Goal: Task Accomplishment & Management: Manage account settings

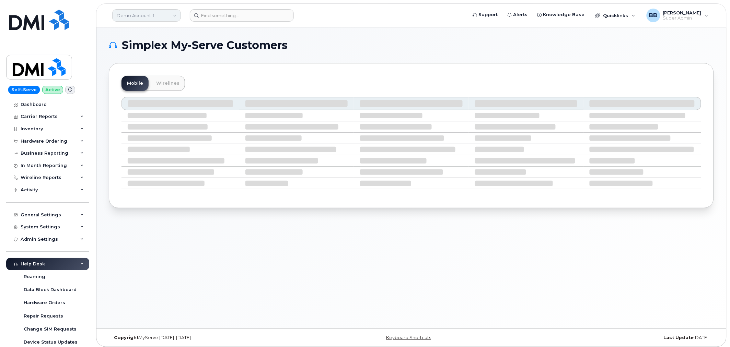
click at [177, 16] on link "Demo Account 1" at bounding box center [146, 15] width 69 height 12
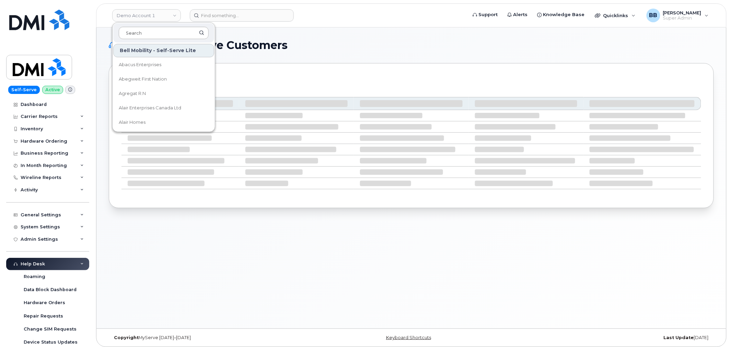
click at [151, 29] on input at bounding box center [164, 33] width 90 height 12
type input "d"
click at [158, 32] on input at bounding box center [164, 33] width 90 height 12
type input "d"
type input "p"
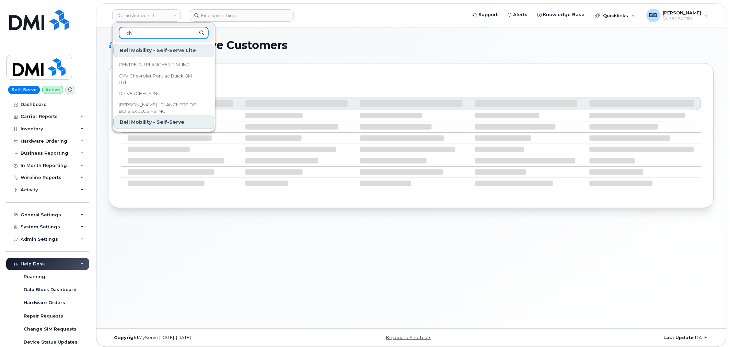
type input "c"
drag, startPoint x: 164, startPoint y: 31, endPoint x: 26, endPoint y: 23, distance: 137.8
click at [96, 27] on div "Demo Account 1 Bell Mobility - Self-Serve Lite Abacus Enterprises Abegweit Firs…" at bounding box center [411, 15] width 630 height 24
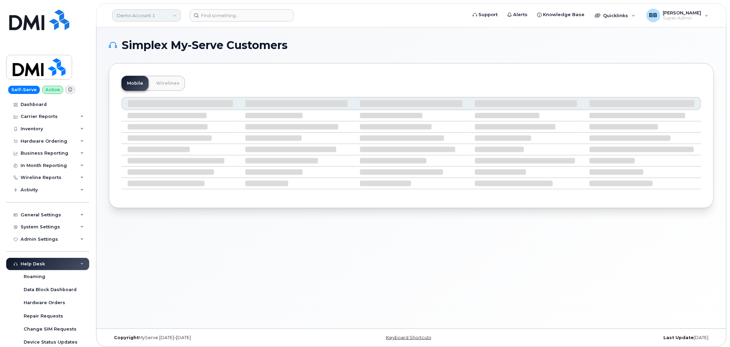
click at [143, 14] on link "Demo Account 1" at bounding box center [146, 15] width 69 height 12
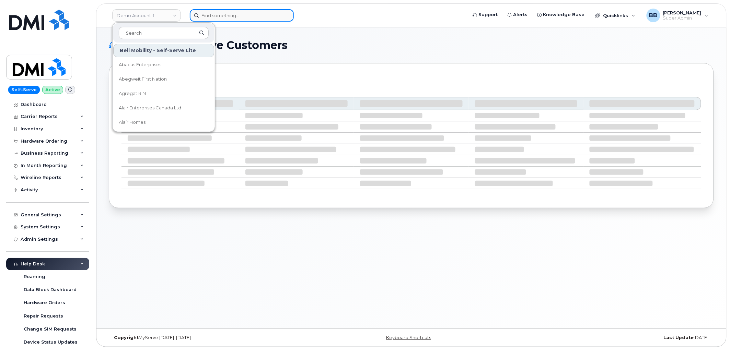
click at [206, 12] on input at bounding box center [242, 15] width 104 height 12
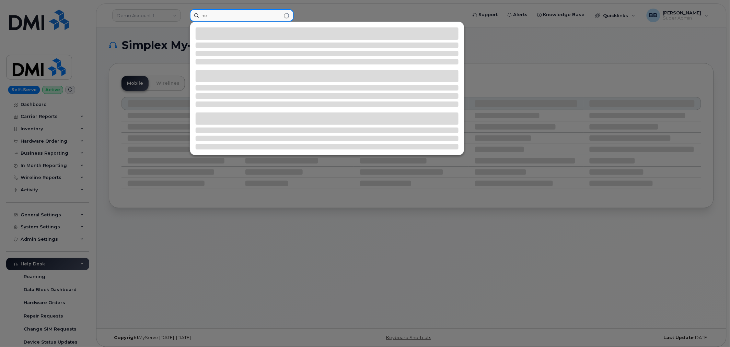
type input "n"
type input "d"
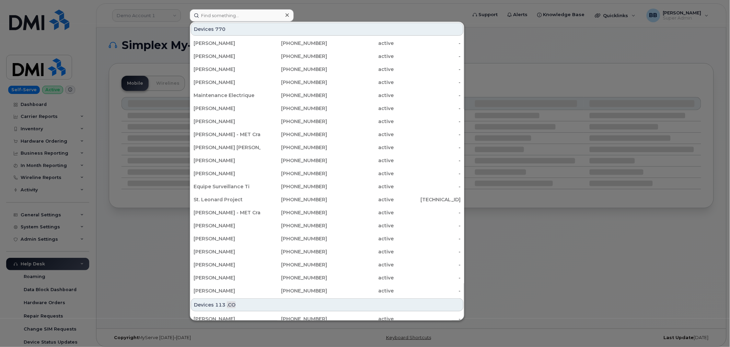
click at [170, 16] on div at bounding box center [365, 173] width 730 height 347
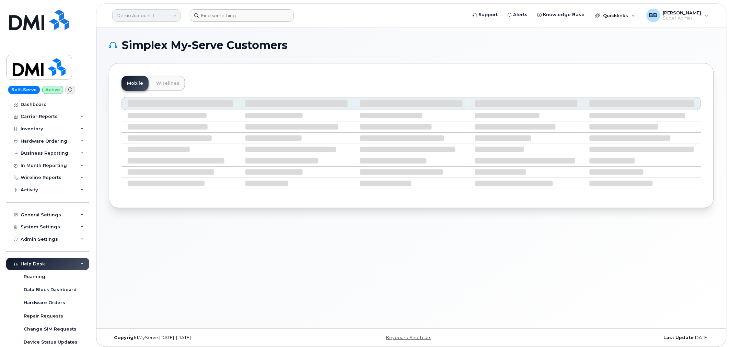
click at [162, 16] on link "Demo Account 1" at bounding box center [146, 15] width 69 height 12
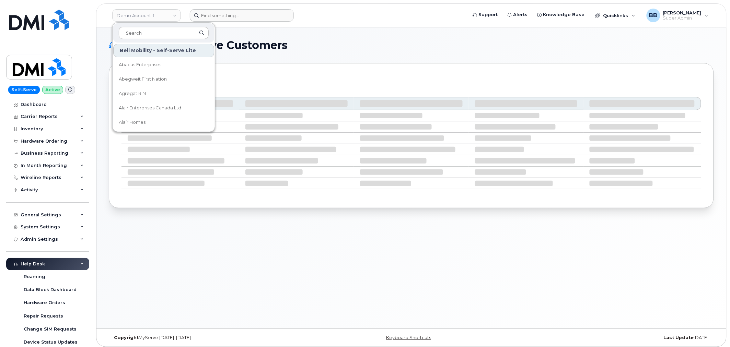
click at [155, 33] on input at bounding box center [164, 33] width 90 height 12
type input "d"
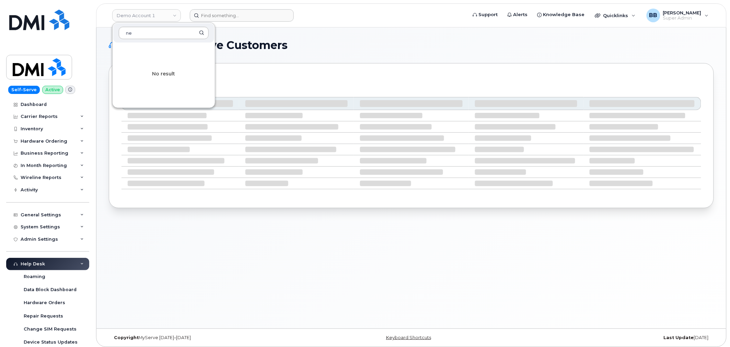
type input "n"
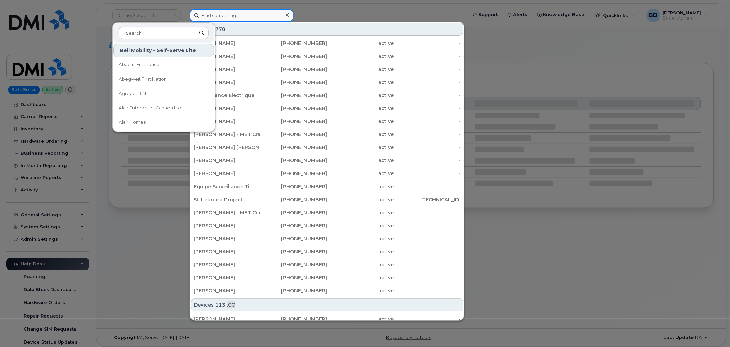
click at [258, 14] on input at bounding box center [242, 15] width 104 height 12
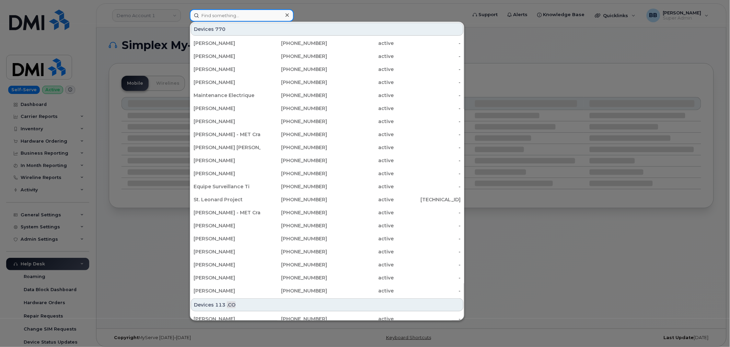
click at [235, 15] on input at bounding box center [242, 15] width 104 height 12
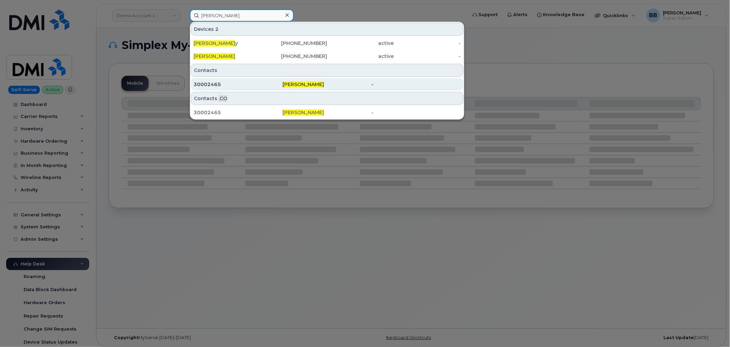
type input "craig duff"
click at [209, 82] on div "30002465" at bounding box center [237, 84] width 89 height 7
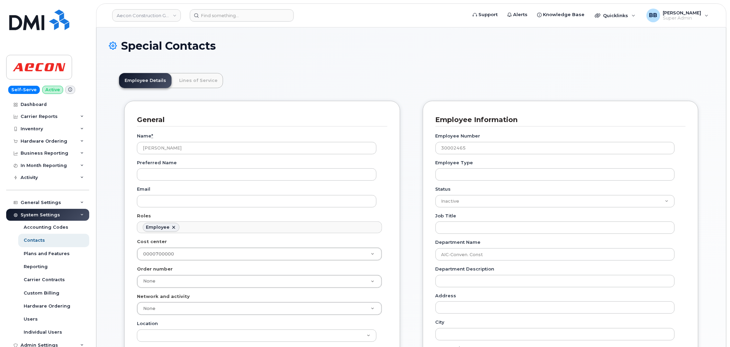
scroll to position [21, 0]
click at [156, 13] on link "Aecon Construction Group Inc" at bounding box center [146, 15] width 69 height 12
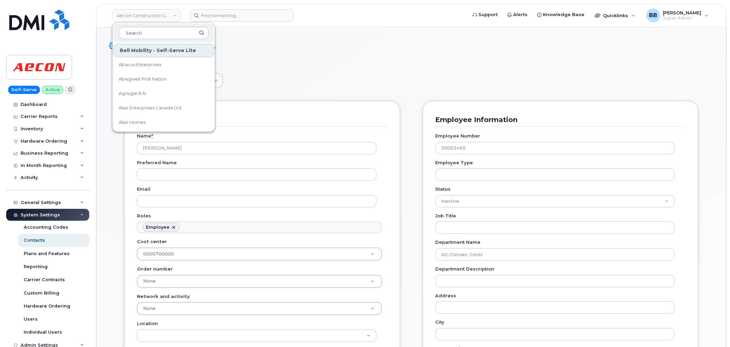
click at [157, 29] on input at bounding box center [164, 33] width 90 height 12
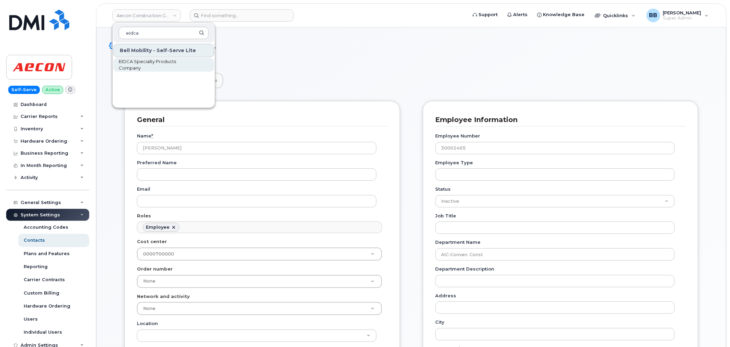
type input "eidca"
click at [146, 62] on span "EIDCA Specialty Products Company" at bounding box center [158, 64] width 79 height 13
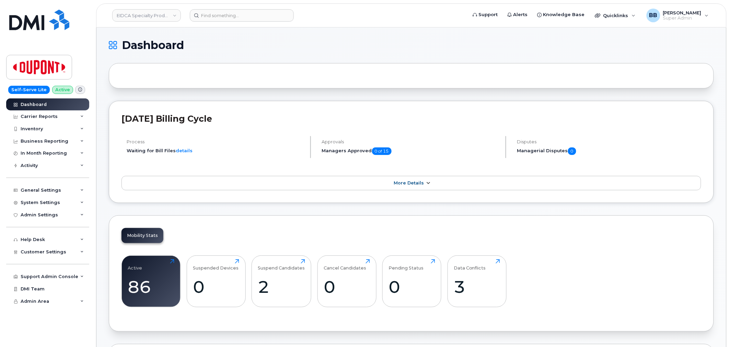
click at [400, 189] on link "More Details" at bounding box center [410, 183] width 579 height 14
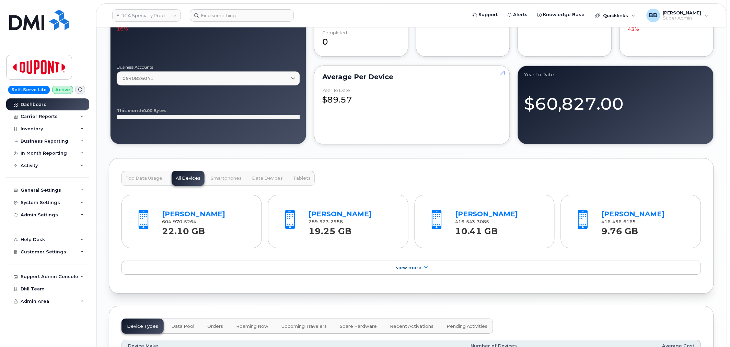
scroll to position [632, 0]
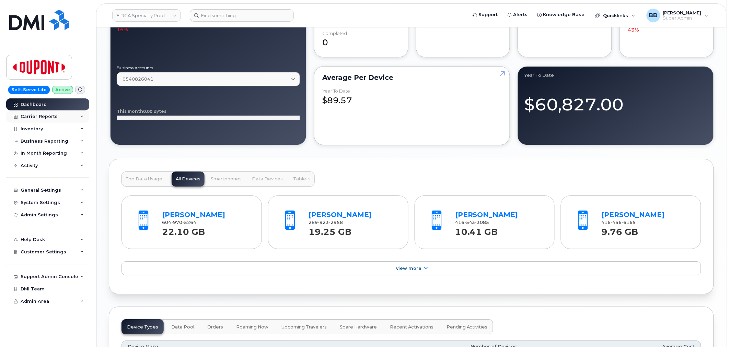
click at [40, 116] on div "Carrier Reports" at bounding box center [39, 116] width 37 height 5
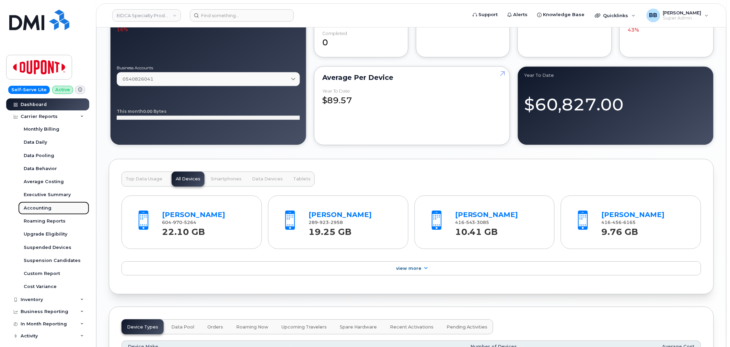
click at [35, 207] on div "Accounting" at bounding box center [38, 208] width 28 height 6
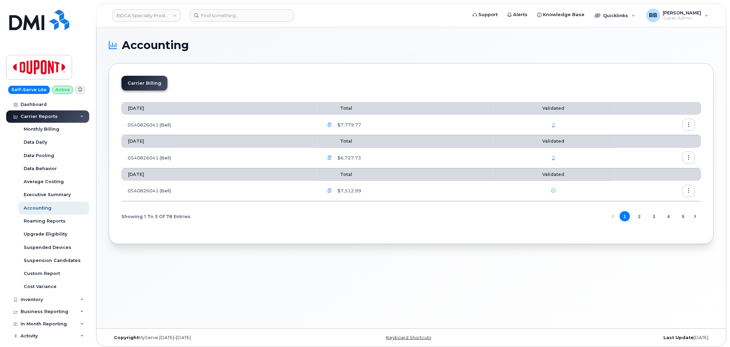
click at [689, 156] on icon "button" at bounding box center [688, 158] width 4 height 4
click at [664, 184] on span "Download" at bounding box center [657, 186] width 27 height 6
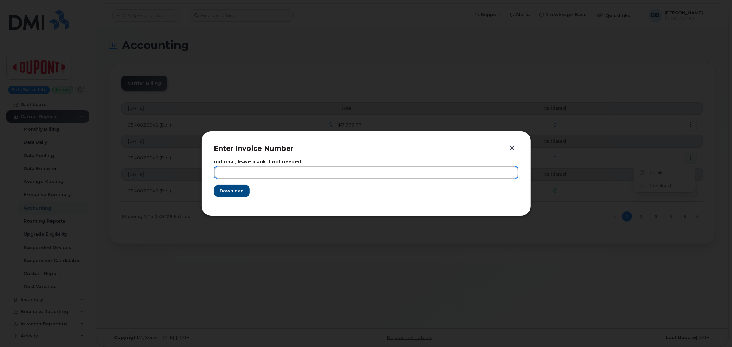
click at [239, 171] on input "text" at bounding box center [366, 172] width 304 height 12
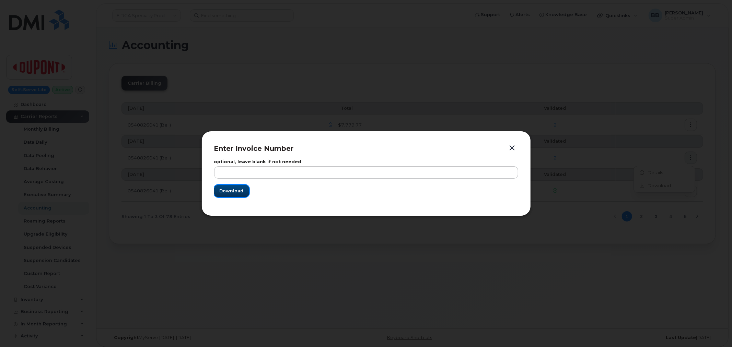
click at [238, 192] on span "Download" at bounding box center [232, 191] width 24 height 7
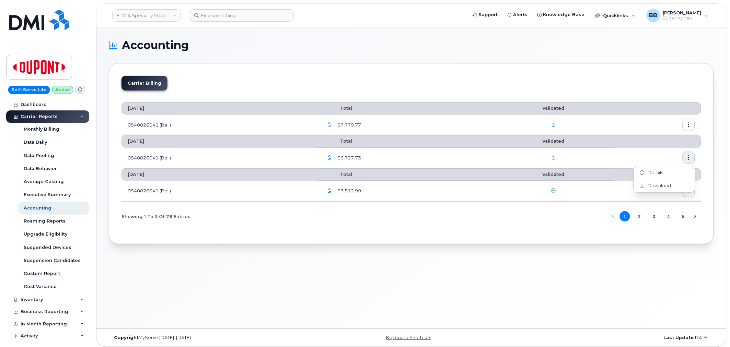
click at [549, 273] on div "Accounting Carrier Billing August 2025 Total Validated 0540826041 (Bell) $7,779…" at bounding box center [410, 177] width 629 height 301
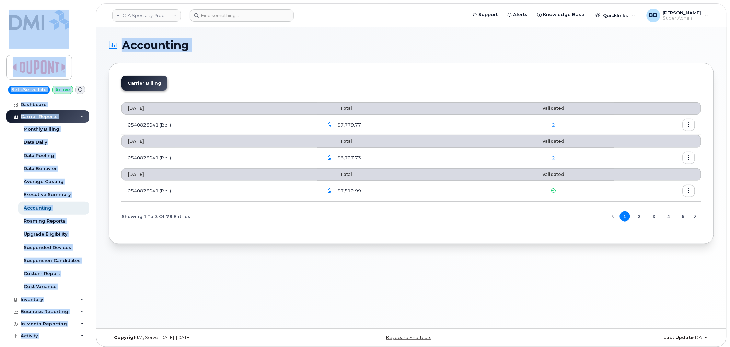
drag, startPoint x: 0, startPoint y: 4, endPoint x: 150, endPoint y: 75, distance: 165.1
click at [150, 75] on div "EIDCA Specialty Products Company Support Alerts Knowledge Base Quicklinks Suspe…" at bounding box center [410, 177] width 629 height 301
click at [241, 36] on div "Accounting Carrier Billing August 2025 Total Validated 0540826041 (Bell) $7,779…" at bounding box center [410, 177] width 629 height 301
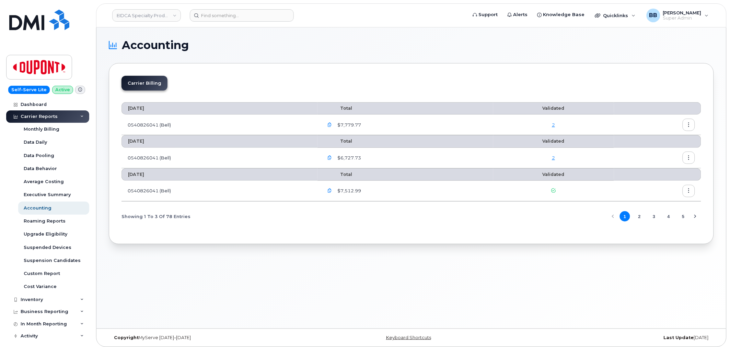
click at [518, 53] on section "Accounting Carrier Billing August 2025 Total Validated 0540826041 (Bell) $7,779…" at bounding box center [411, 142] width 605 height 204
click at [690, 160] on icon "button" at bounding box center [688, 158] width 4 height 4
click at [630, 150] on td at bounding box center [657, 158] width 87 height 21
click at [691, 191] on button "button" at bounding box center [688, 191] width 12 height 12
click at [661, 217] on span "Download" at bounding box center [657, 219] width 27 height 6
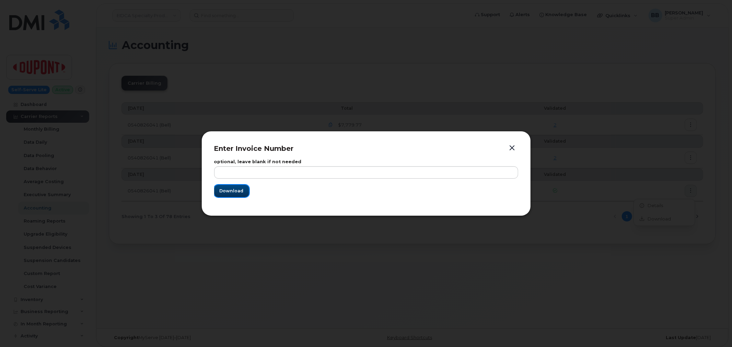
click at [239, 191] on span "Download" at bounding box center [232, 191] width 24 height 7
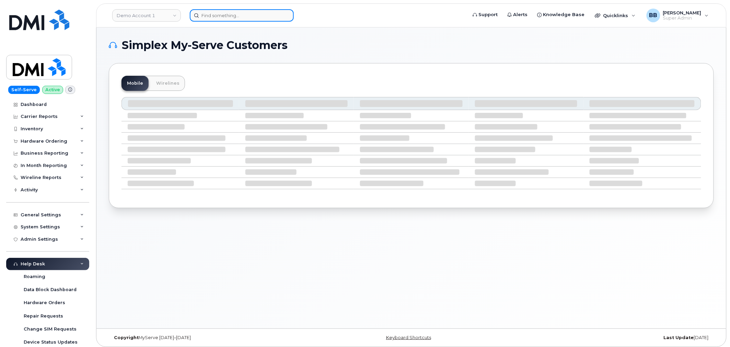
click at [220, 16] on input at bounding box center [242, 15] width 104 height 12
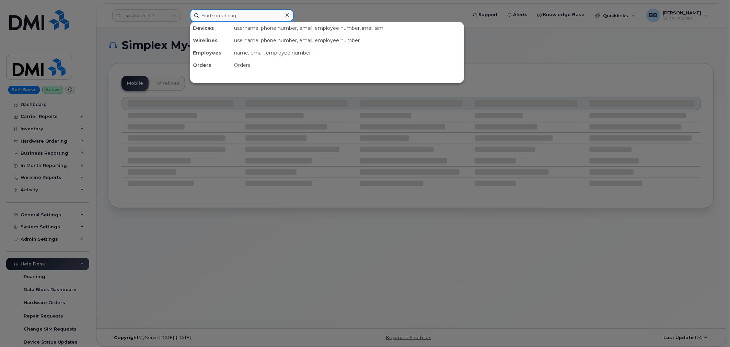
paste input "2623360417"
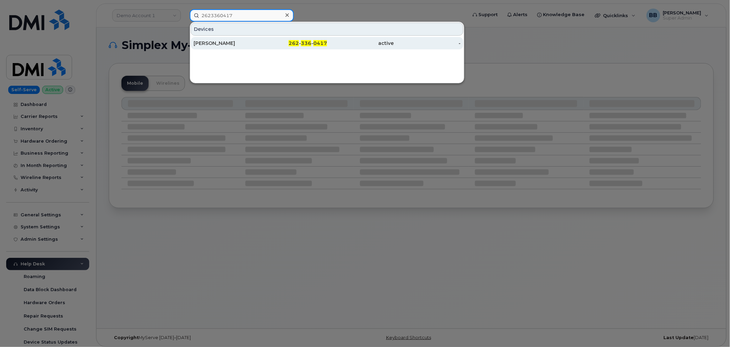
type input "2623360417"
click at [230, 45] on div "BENJAMIN VEIZAJ" at bounding box center [226, 43] width 67 height 7
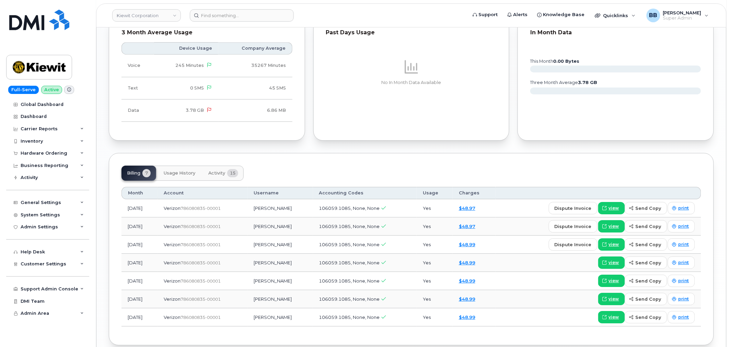
scroll to position [719, 0]
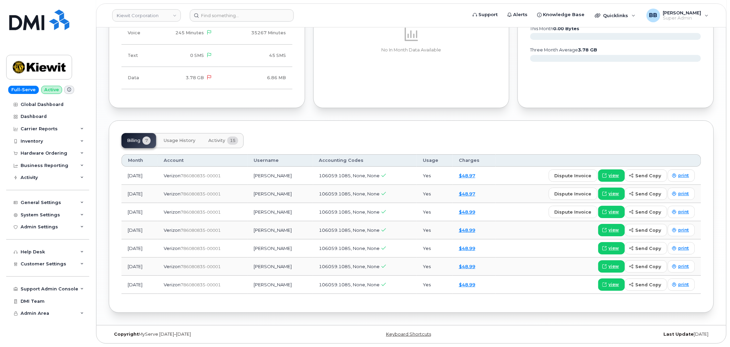
click at [215, 139] on span "Activity" at bounding box center [216, 140] width 17 height 5
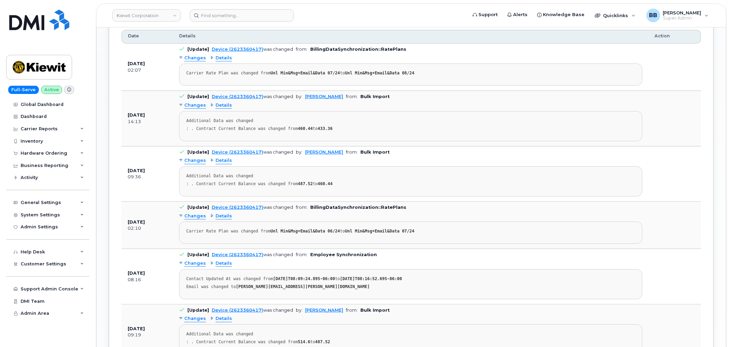
scroll to position [834, 0]
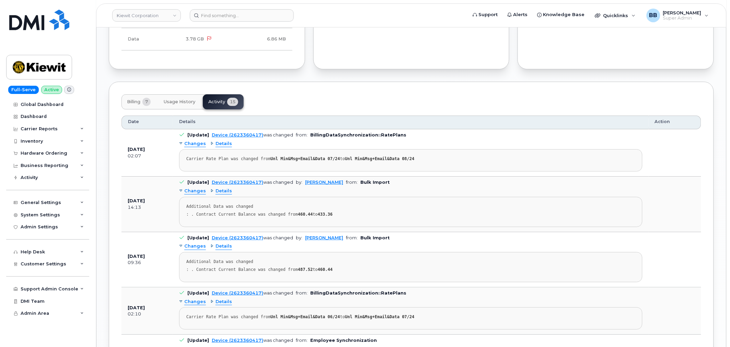
click at [138, 101] on span "Billing" at bounding box center [133, 101] width 13 height 5
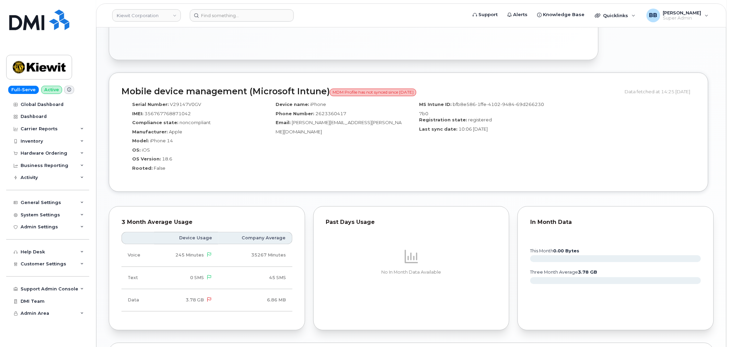
scroll to position [414, 0]
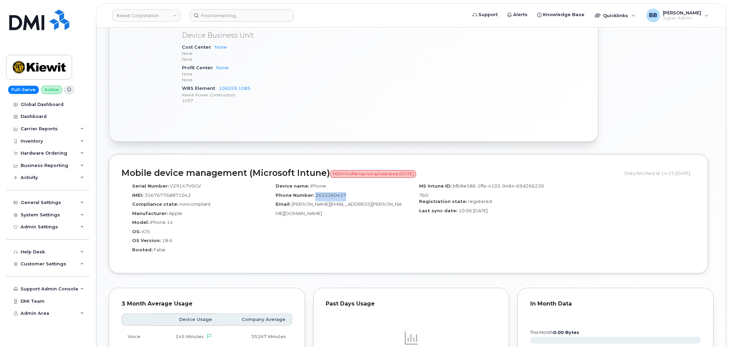
drag, startPoint x: 345, startPoint y: 198, endPoint x: 314, endPoint y: 197, distance: 31.6
click at [314, 197] on div "Phone Number: 2623360417" at bounding box center [336, 196] width 133 height 9
copy span "2623360417"
click at [257, 218] on div "Manufacturer: Apple" at bounding box center [193, 215] width 133 height 9
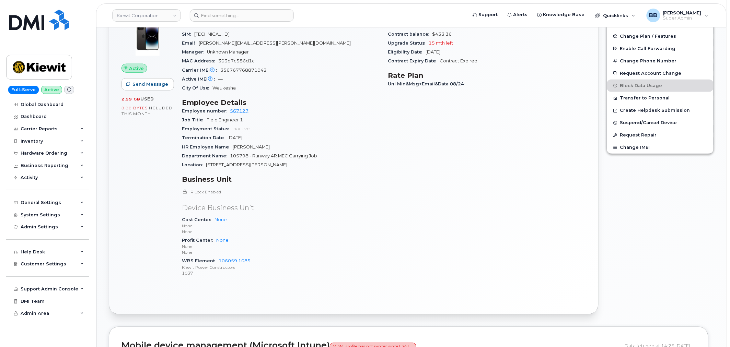
scroll to position [224, 0]
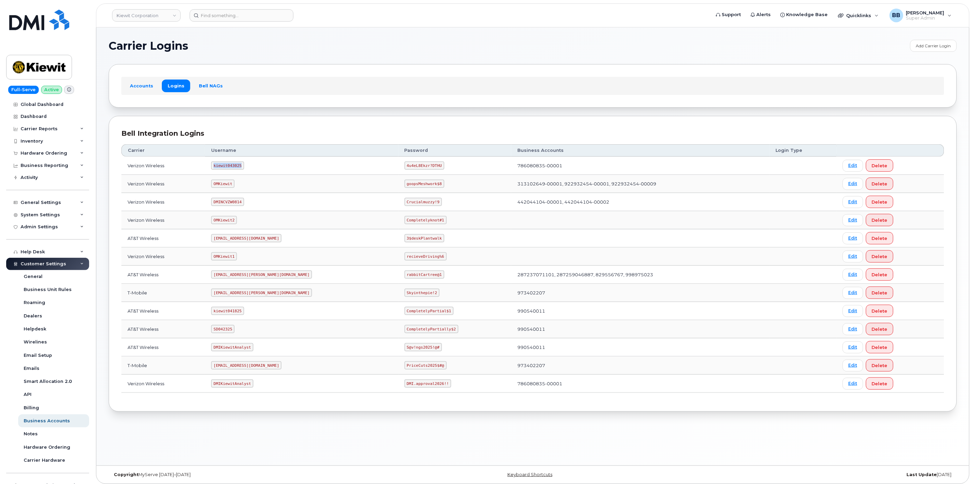
drag, startPoint x: 220, startPoint y: 167, endPoint x: 247, endPoint y: 166, distance: 27.1
click at [244, 166] on code "kiewit043025" at bounding box center [227, 166] width 33 height 8
copy code "kiewit043025"
drag, startPoint x: 404, startPoint y: 164, endPoint x: 369, endPoint y: 164, distance: 35.0
click at [405, 164] on code "4u4eL8Ekzr?DTHU" at bounding box center [425, 166] width 40 height 8
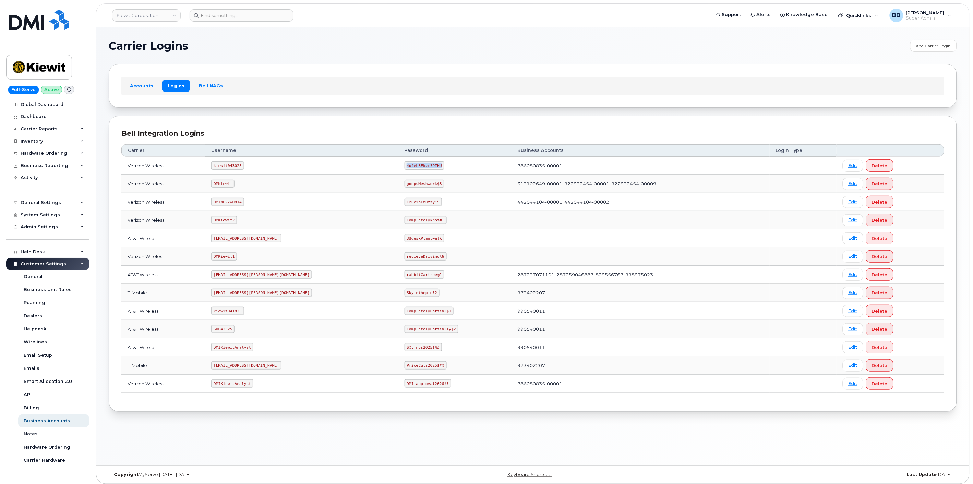
copy code "4u4eL8Ekzr?DTHU"
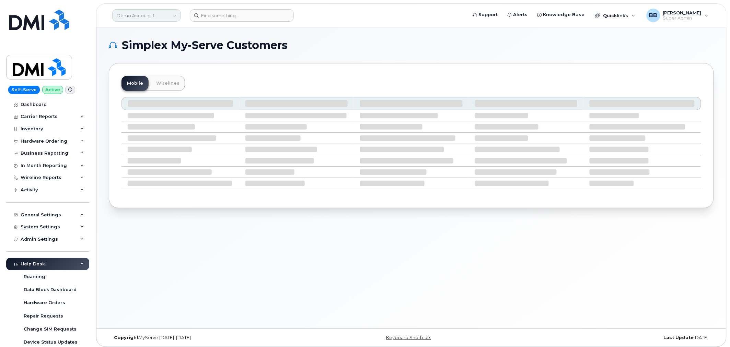
click at [145, 12] on link "Demo Account 1" at bounding box center [146, 15] width 69 height 12
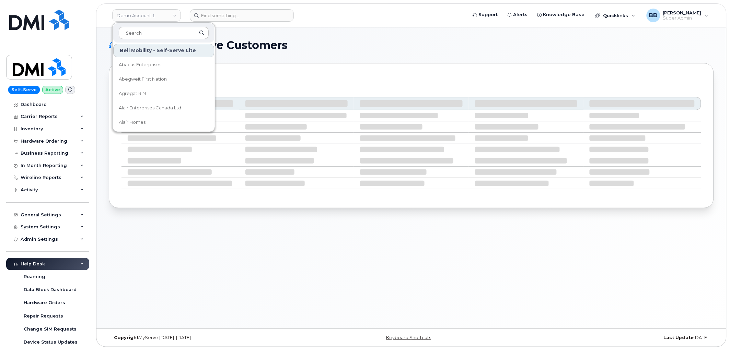
click at [151, 32] on input at bounding box center [164, 33] width 90 height 12
type input "goa"
click at [163, 63] on span "Government of Alberta ([GEOGRAPHIC_DATA])" at bounding box center [158, 64] width 79 height 13
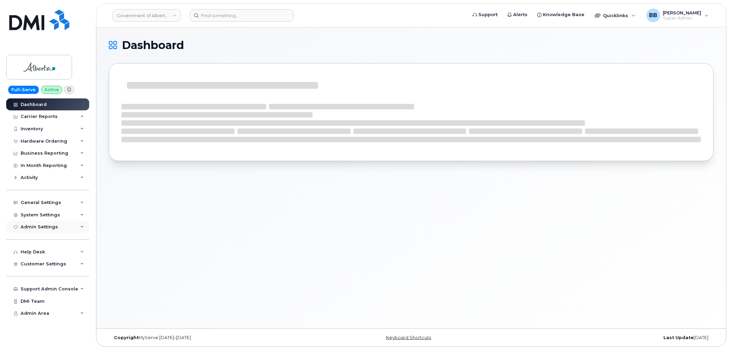
click at [43, 225] on div "Admin Settings" at bounding box center [39, 226] width 37 height 5
click at [37, 215] on div "System Settings" at bounding box center [40, 214] width 39 height 5
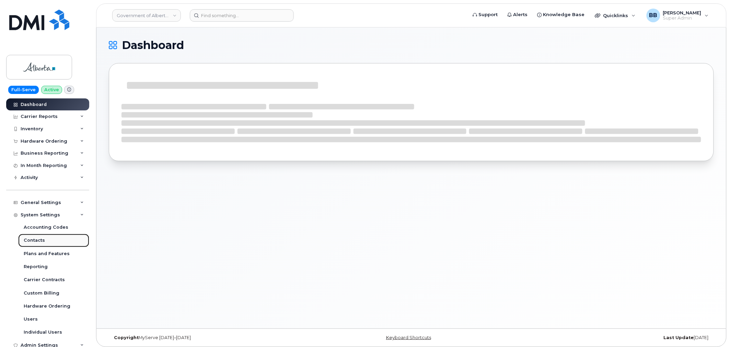
click at [42, 239] on div "Contacts" at bounding box center [34, 240] width 21 height 6
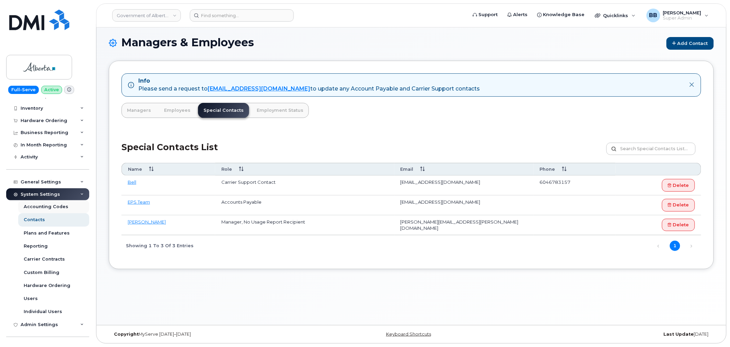
scroll to position [38, 0]
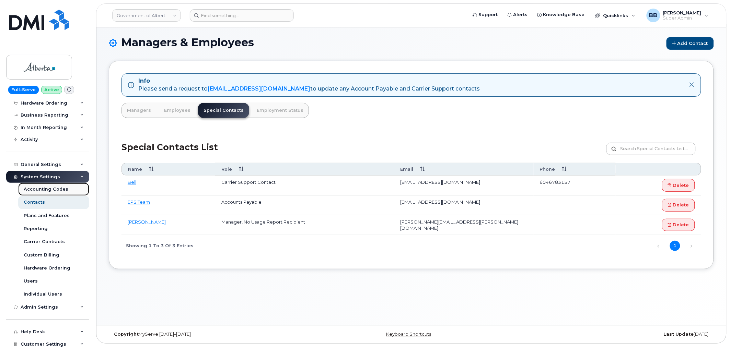
click at [46, 190] on div "Accounting Codes" at bounding box center [46, 189] width 45 height 6
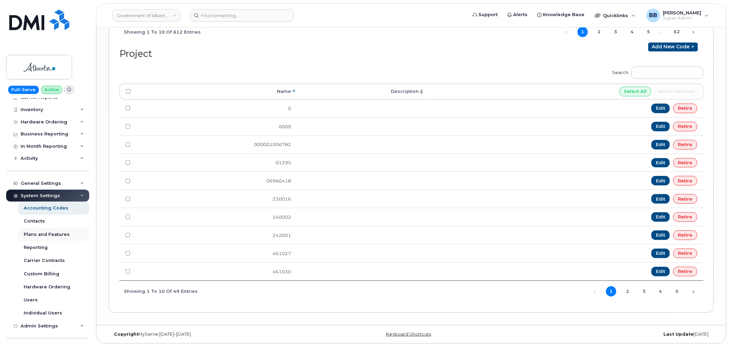
scroll to position [38, 0]
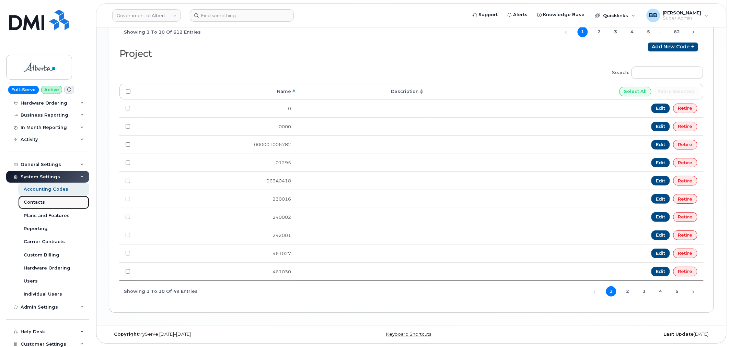
click at [30, 202] on div "Contacts" at bounding box center [34, 202] width 21 height 6
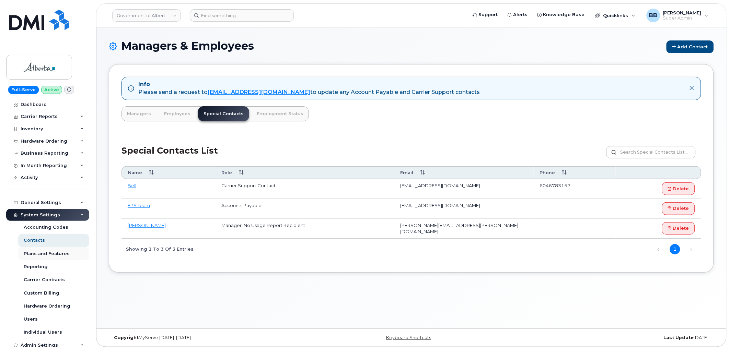
scroll to position [38, 0]
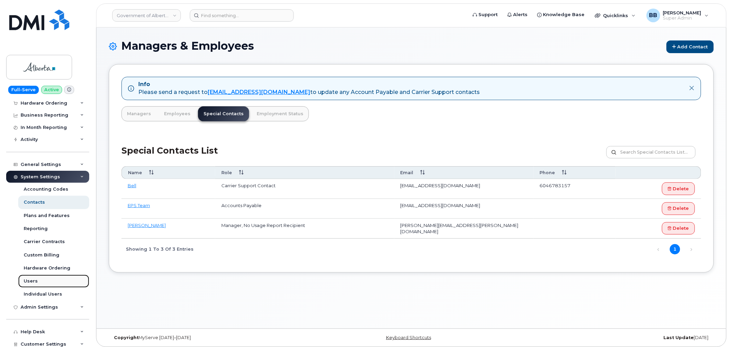
click at [33, 280] on div "Users" at bounding box center [31, 281] width 14 height 6
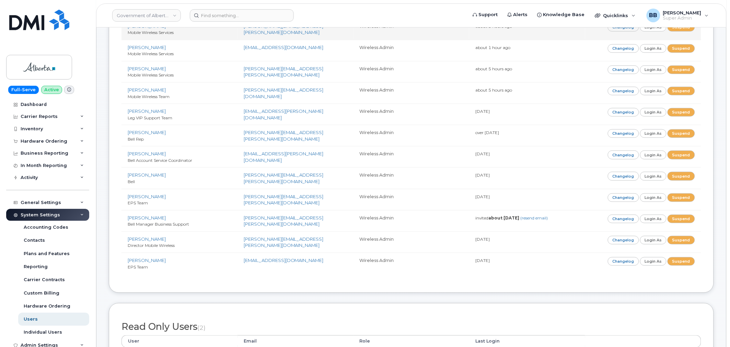
scroll to position [266, 0]
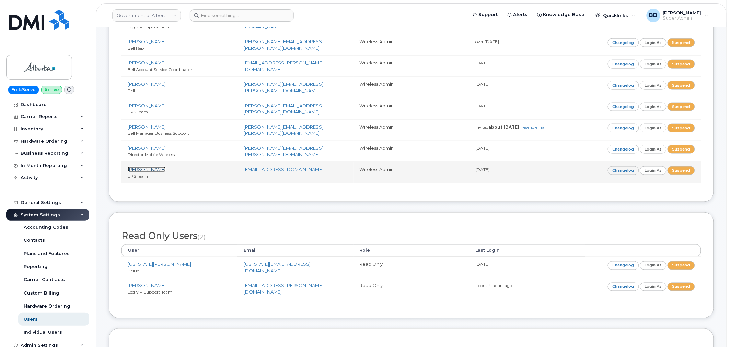
click at [146, 168] on link "[PERSON_NAME]" at bounding box center [147, 169] width 38 height 5
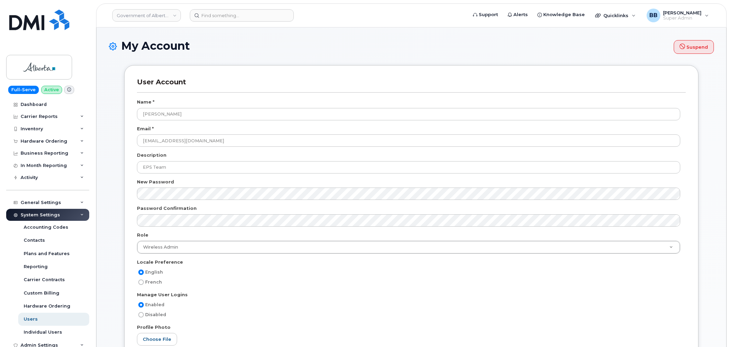
select select
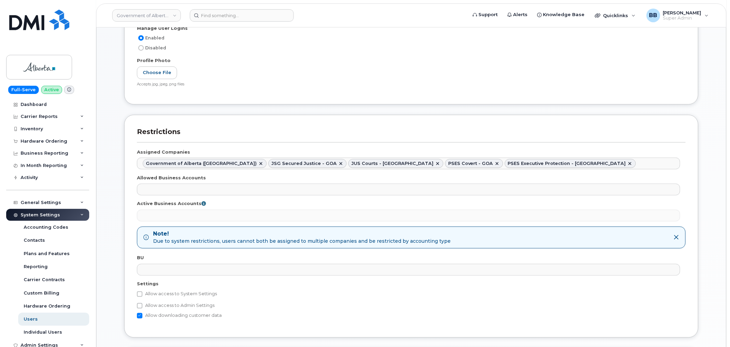
scroll to position [305, 0]
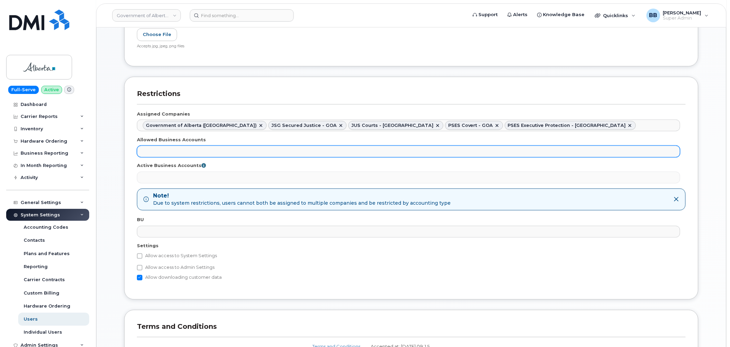
click at [269, 149] on ul at bounding box center [408, 151] width 542 height 11
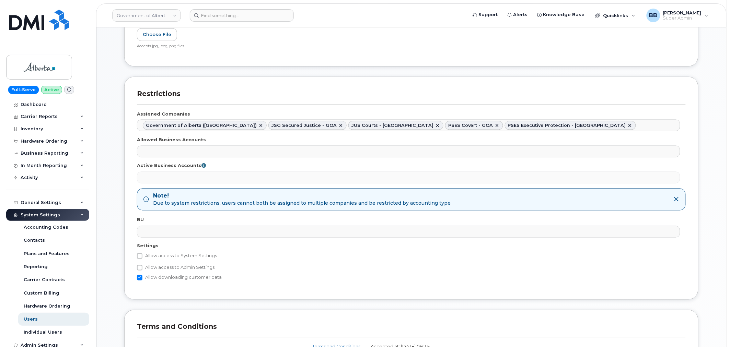
click at [531, 124] on ul "Government of Alberta (GOA) JSG Secured Justice - GOA JUS Courts - GOA PSES Cov…" at bounding box center [408, 125] width 542 height 11
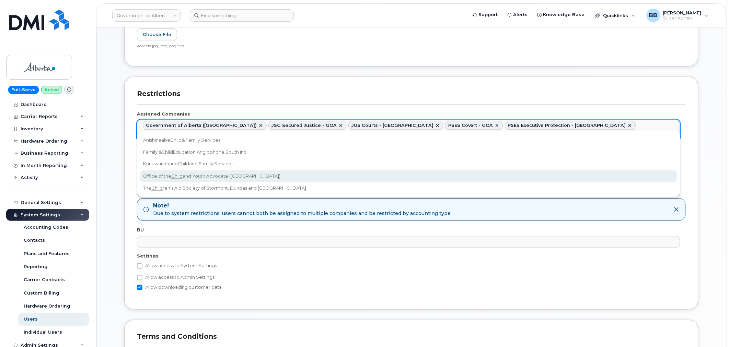
type input "child"
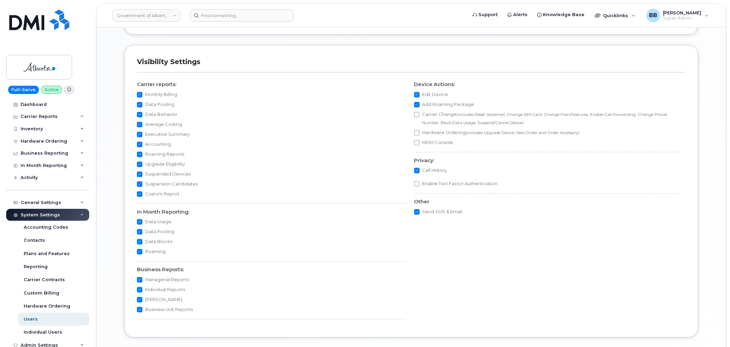
scroll to position [681, 0]
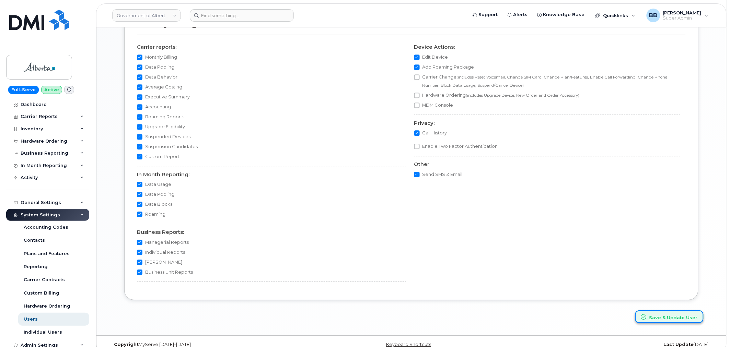
click at [673, 310] on button "Save & Update User" at bounding box center [669, 316] width 68 height 13
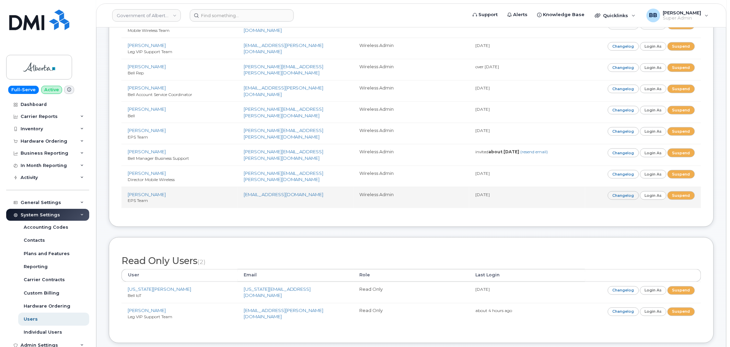
scroll to position [343, 0]
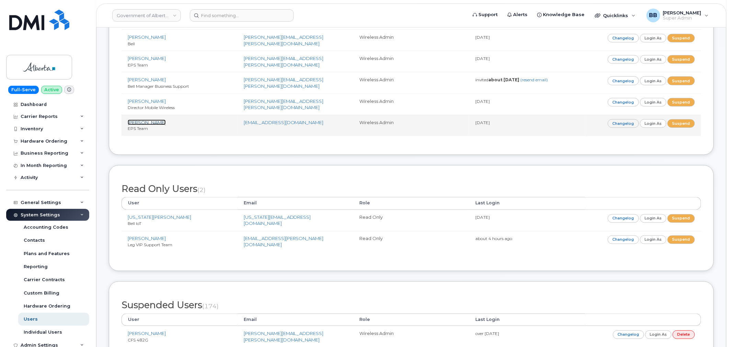
click at [150, 122] on link "[PERSON_NAME]" at bounding box center [147, 122] width 38 height 5
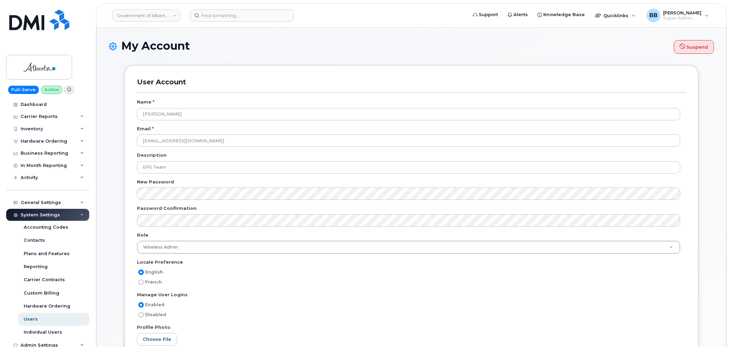
select select
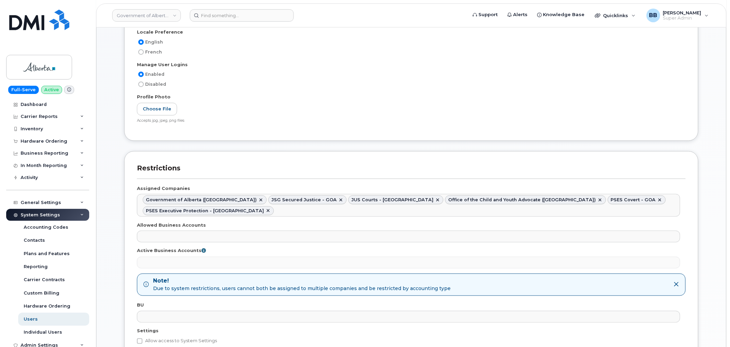
scroll to position [343, 0]
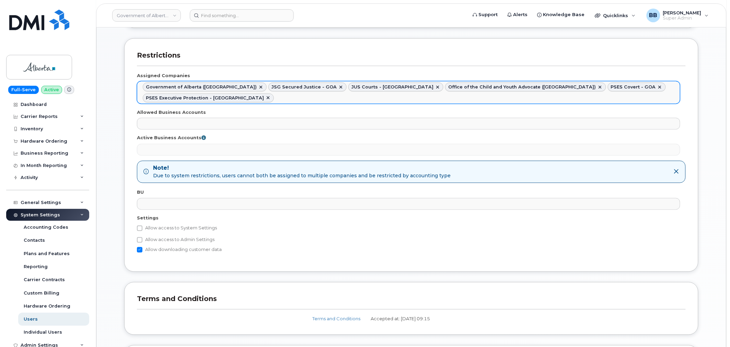
drag, startPoint x: 609, startPoint y: 85, endPoint x: 542, endPoint y: 85, distance: 66.9
click at [542, 85] on ul "Government of Alberta (GOA) JSG Secured Justice - GOA JUS Courts - GOA Office o…" at bounding box center [408, 93] width 542 height 22
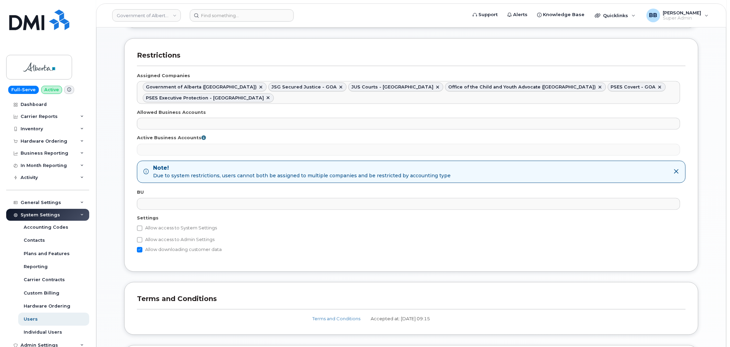
drag, startPoint x: 547, startPoint y: 87, endPoint x: 624, endPoint y: 61, distance: 80.7
click at [624, 61] on h3 "Restrictions" at bounding box center [411, 58] width 548 height 15
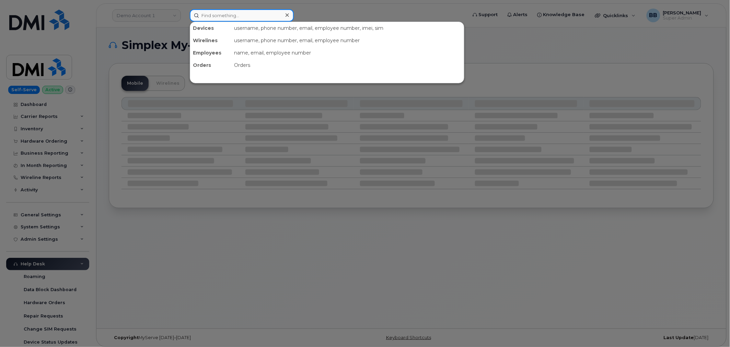
click at [213, 11] on input at bounding box center [242, 15] width 104 height 12
paste input "5037292224"
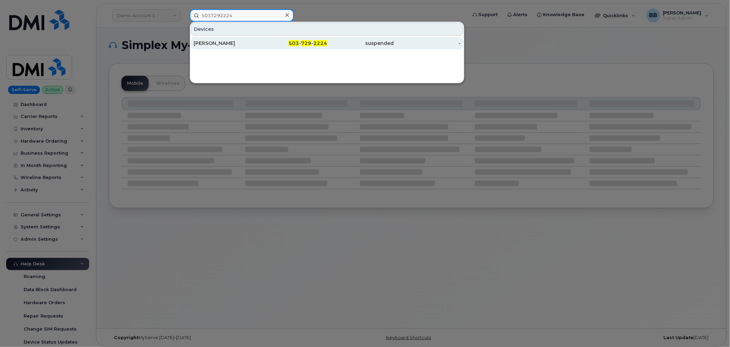
type input "5037292224"
click at [221, 45] on div "[PERSON_NAME]" at bounding box center [226, 43] width 67 height 7
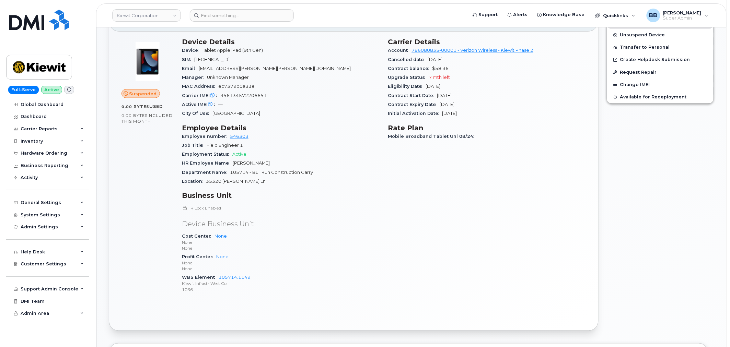
scroll to position [228, 0]
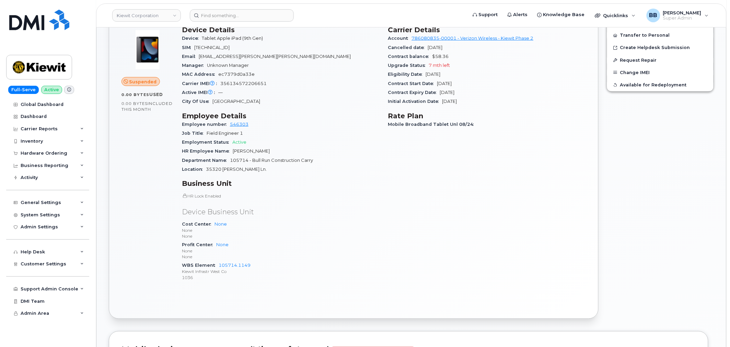
drag, startPoint x: 235, startPoint y: 151, endPoint x: 271, endPoint y: 155, distance: 36.2
click at [271, 155] on div "HR Employee Name [PERSON_NAME]" at bounding box center [281, 151] width 198 height 9
drag, startPoint x: 272, startPoint y: 152, endPoint x: 232, endPoint y: 147, distance: 39.7
click at [232, 147] on div "HR Employee Name [PERSON_NAME]" at bounding box center [281, 151] width 198 height 9
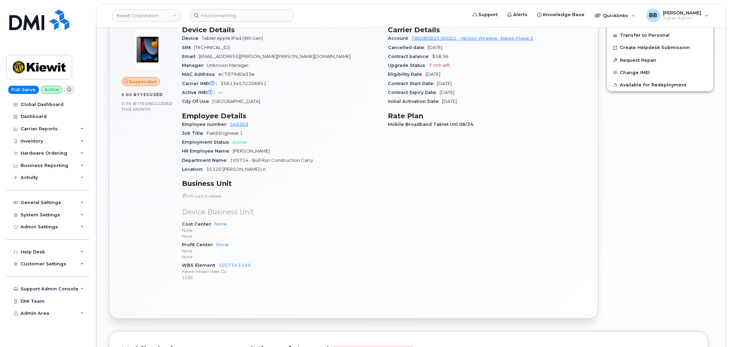
click at [272, 151] on div "HR Employee Name [PERSON_NAME]" at bounding box center [281, 151] width 198 height 9
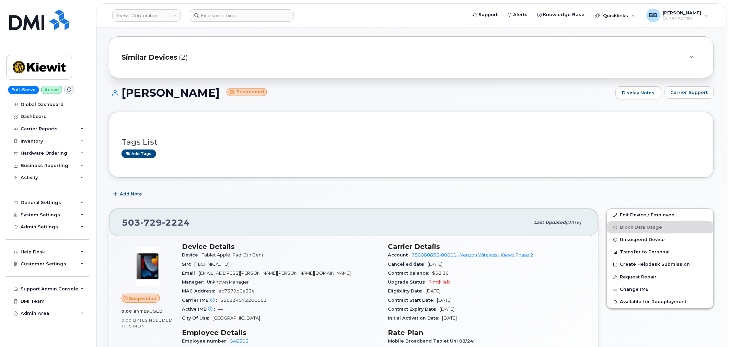
scroll to position [0, 0]
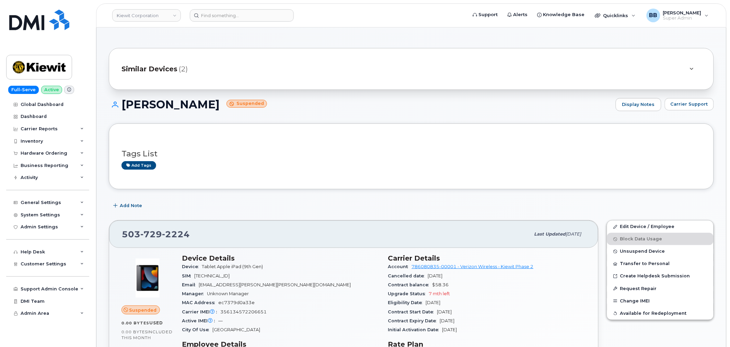
click at [625, 71] on div "Similar Devices (2)" at bounding box center [401, 69] width 560 height 16
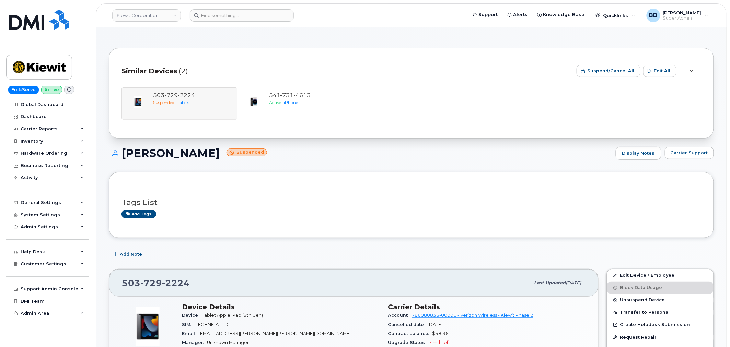
click at [692, 69] on icon at bounding box center [691, 71] width 4 height 4
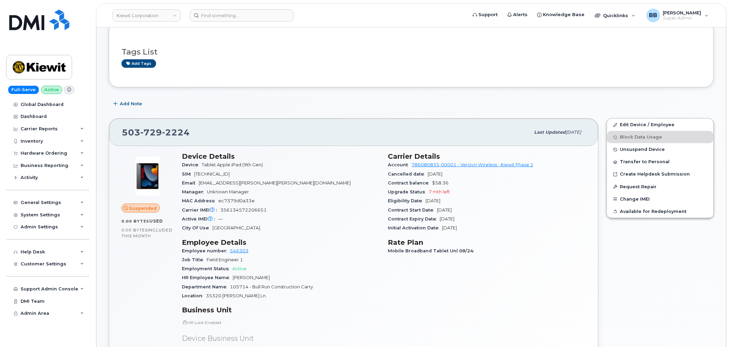
scroll to position [152, 0]
